Goal: Task Accomplishment & Management: Use online tool/utility

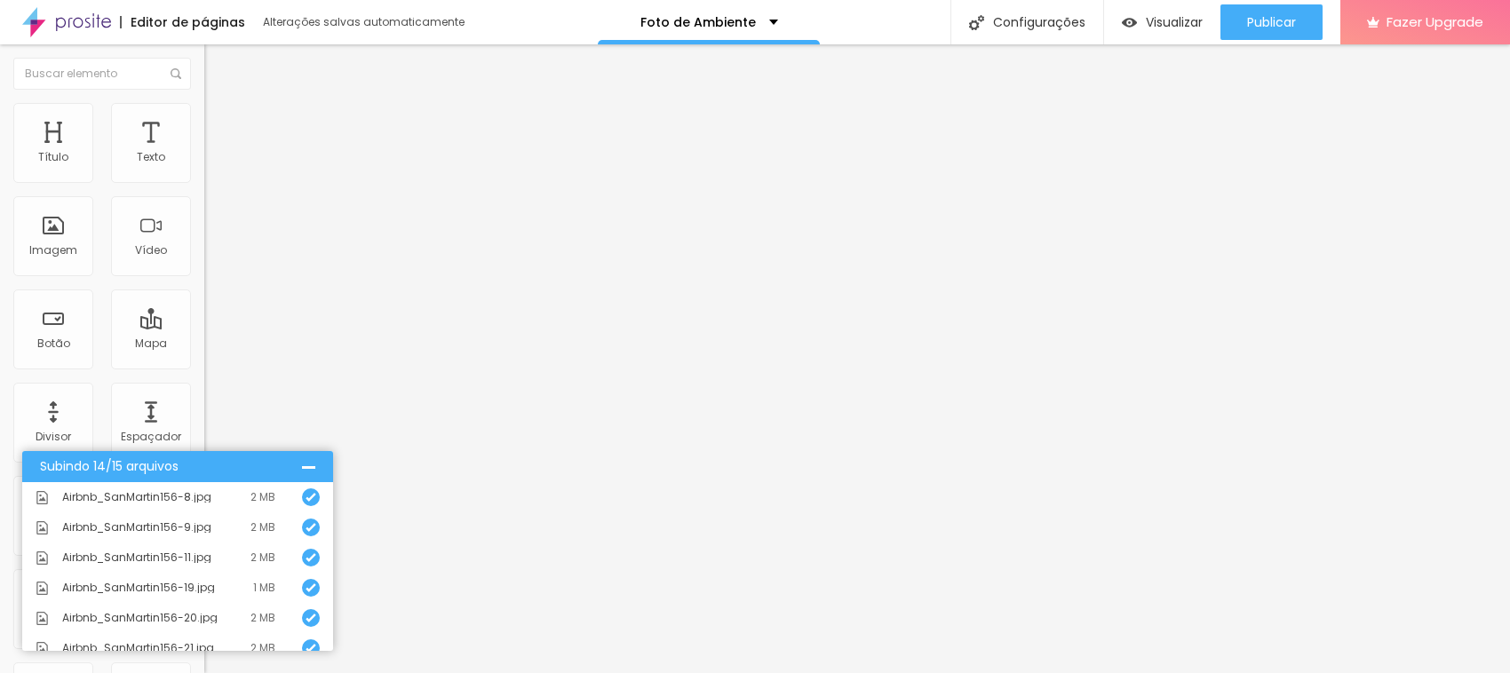
click at [311, 459] on div "Subindo 14/15 arquivos" at bounding box center [177, 466] width 311 height 31
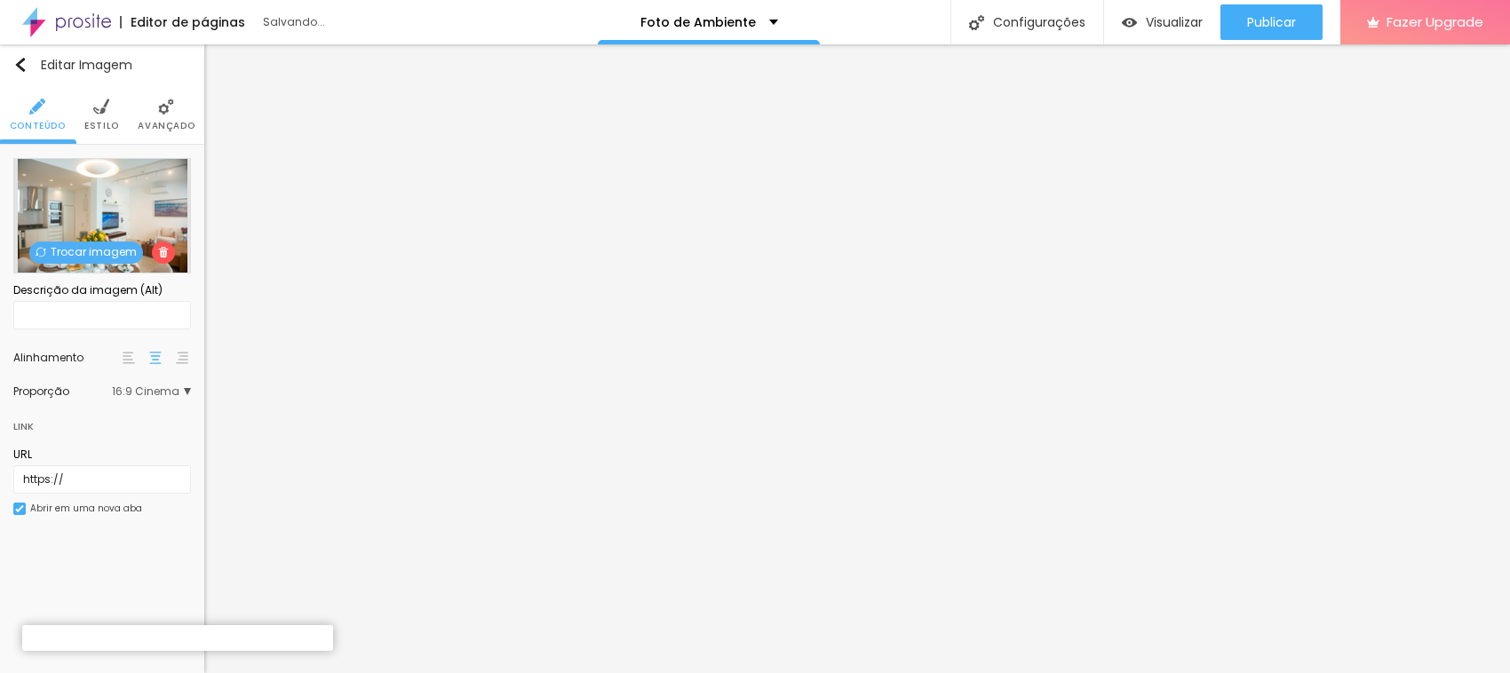
click at [93, 109] on img at bounding box center [101, 107] width 16 height 16
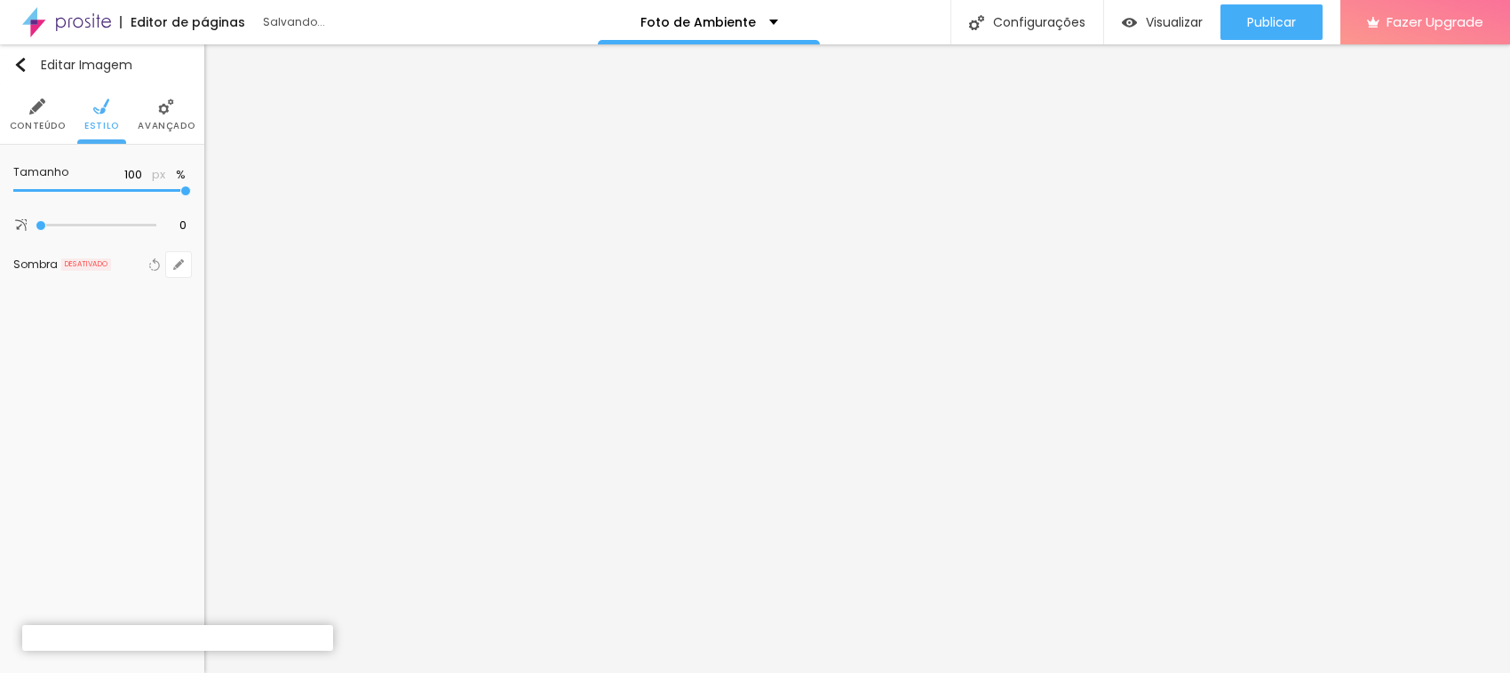
click at [151, 122] on span "Avançado" at bounding box center [166, 126] width 57 height 9
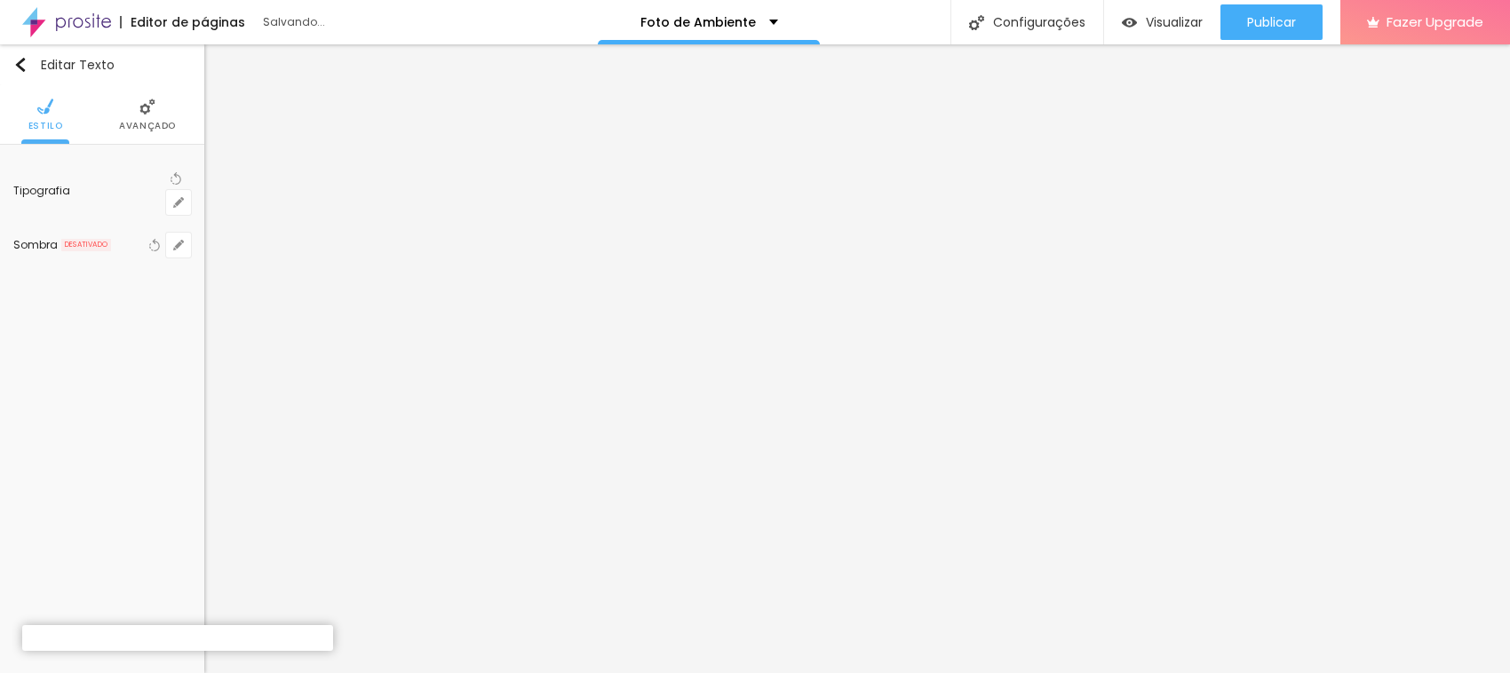
click at [37, 116] on li "Estilo" at bounding box center [45, 114] width 35 height 59
click at [145, 122] on span "Avançado" at bounding box center [147, 126] width 57 height 9
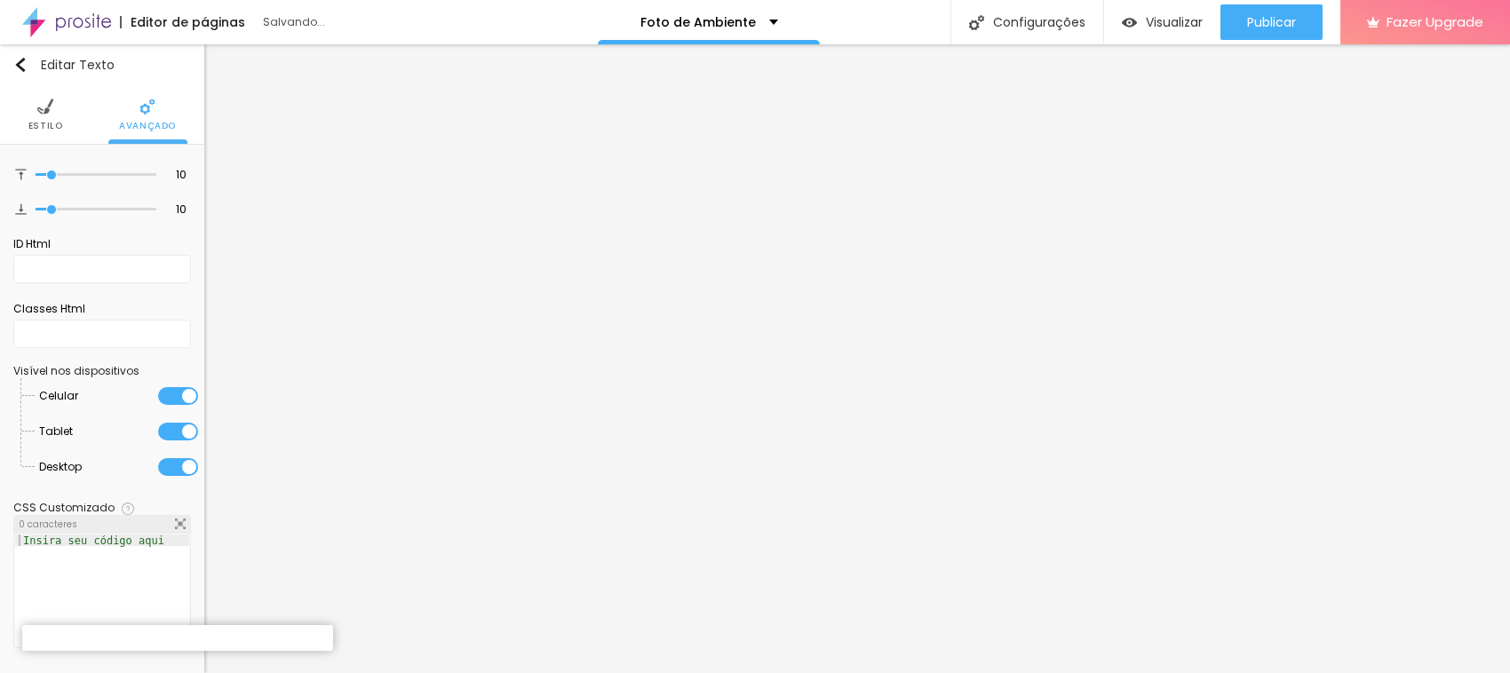
click at [28, 99] on li "Estilo" at bounding box center [45, 114] width 35 height 59
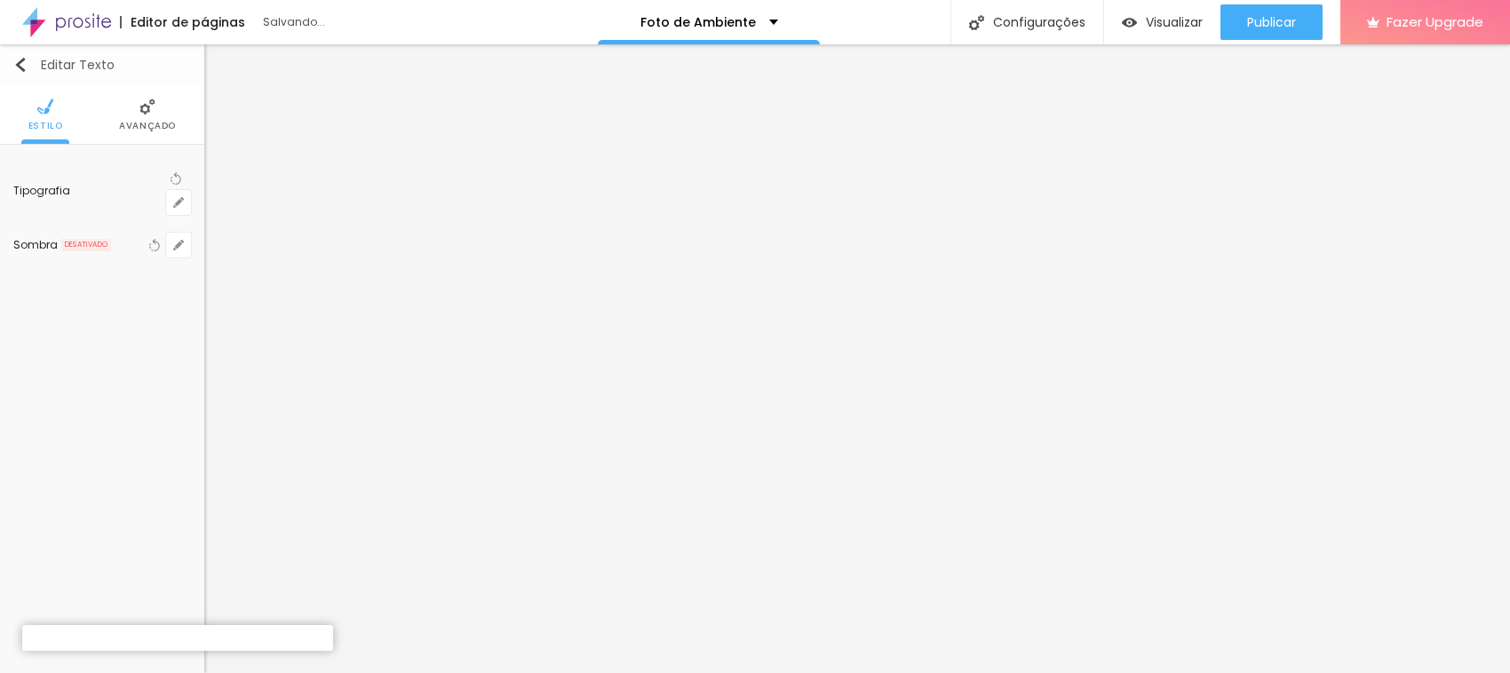
click at [16, 65] on img "button" at bounding box center [20, 65] width 14 height 14
click at [52, 69] on div "Editar Texto" at bounding box center [63, 65] width 101 height 14
click at [62, 62] on div "Editar Texto" at bounding box center [63, 65] width 101 height 14
click at [180, 190] on button "button" at bounding box center [178, 202] width 25 height 25
